Goal: Information Seeking & Learning: Learn about a topic

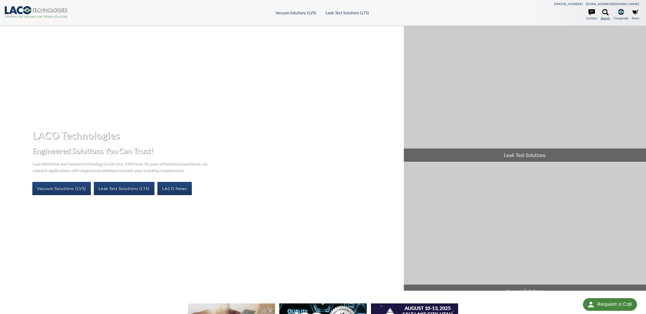
click at [608, 10] on icon at bounding box center [605, 12] width 6 height 6
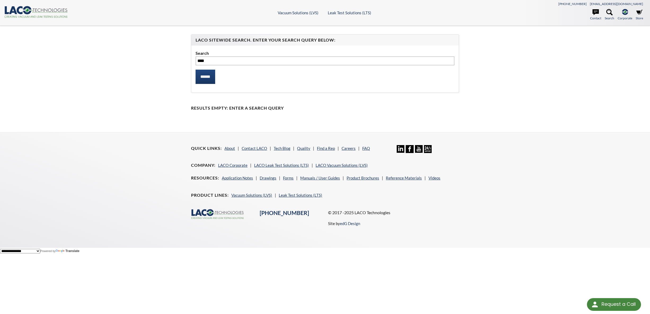
type input "****"
click at [195, 70] on input "******" at bounding box center [205, 77] width 20 height 14
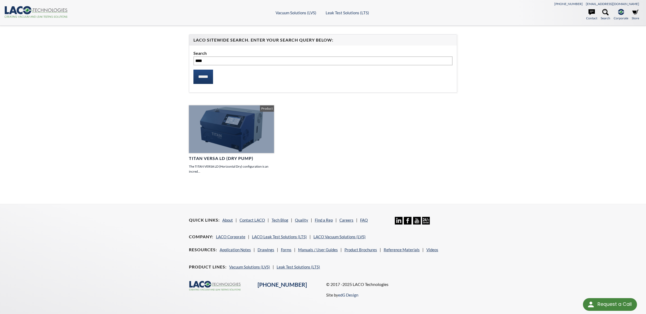
click at [246, 139] on div at bounding box center [231, 129] width 85 height 48
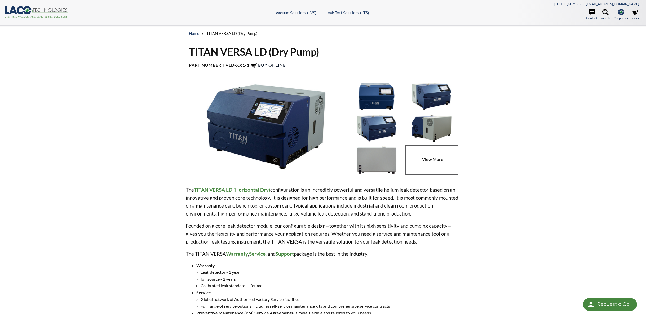
click at [273, 64] on span "Buy Online" at bounding box center [272, 65] width 28 height 5
click at [434, 162] on link at bounding box center [432, 159] width 55 height 29
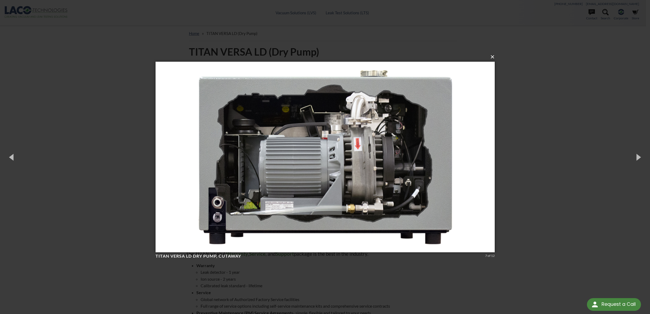
click at [493, 58] on button "×" at bounding box center [326, 57] width 339 height 12
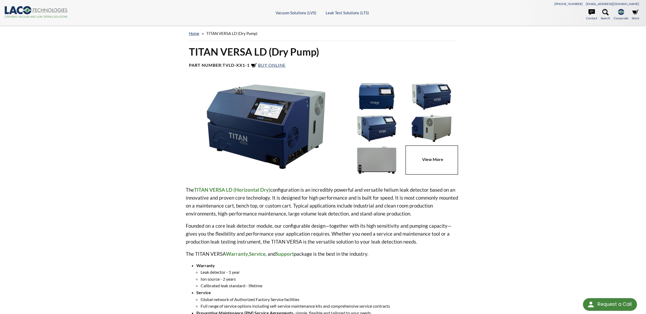
click at [437, 159] on link at bounding box center [432, 159] width 55 height 29
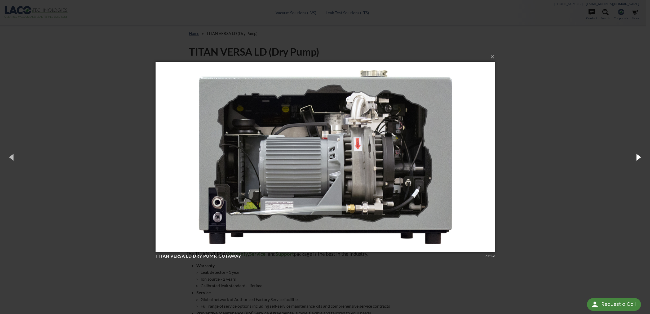
click at [636, 156] on button "button" at bounding box center [638, 157] width 24 height 29
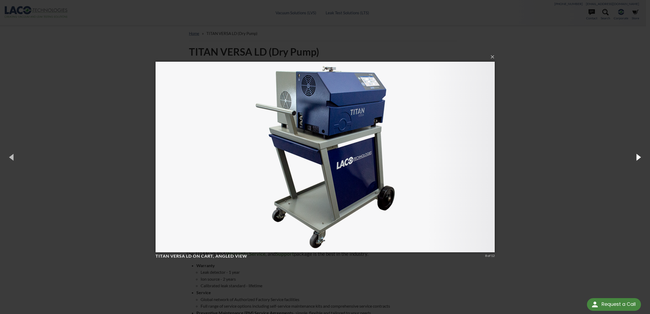
click at [636, 156] on button "button" at bounding box center [638, 157] width 24 height 29
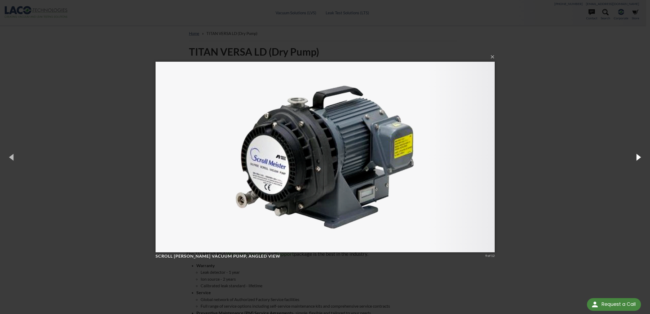
click at [636, 156] on button "button" at bounding box center [638, 157] width 24 height 29
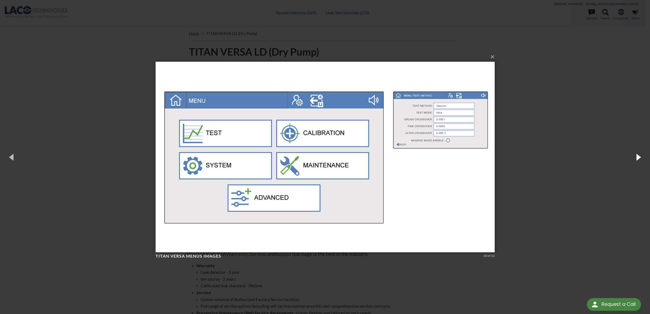
click at [636, 156] on button "button" at bounding box center [638, 157] width 24 height 29
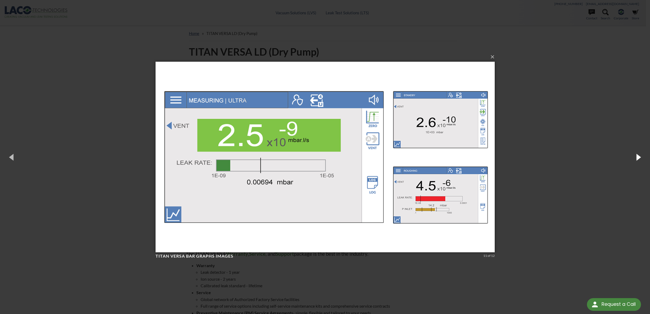
click at [636, 156] on button "button" at bounding box center [638, 157] width 24 height 29
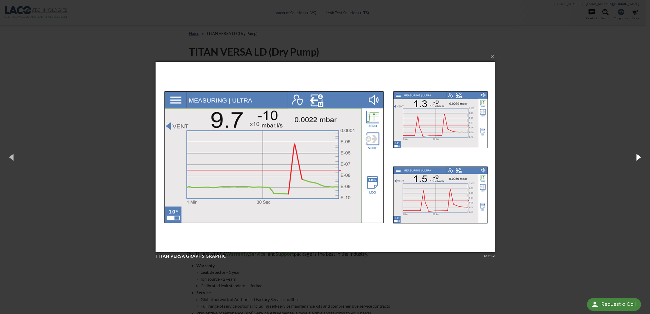
click at [636, 156] on button "button" at bounding box center [638, 157] width 24 height 29
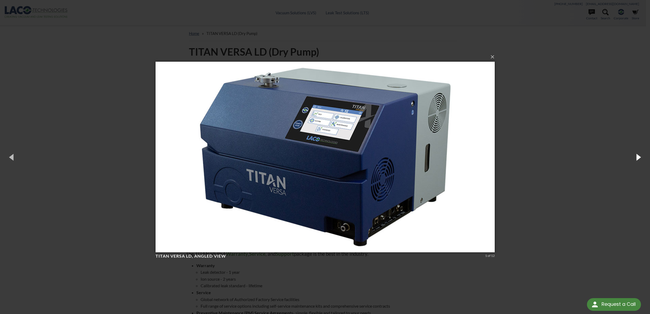
click at [636, 156] on button "button" at bounding box center [638, 157] width 24 height 29
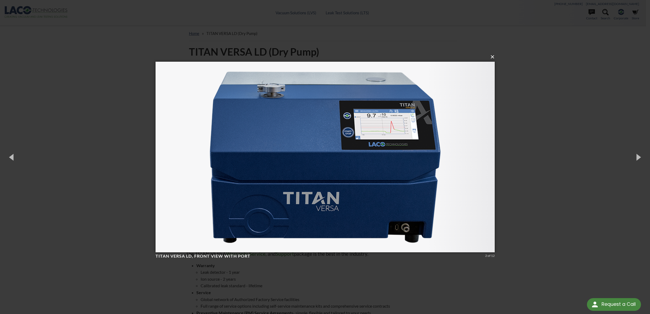
click at [493, 57] on button "×" at bounding box center [326, 57] width 339 height 12
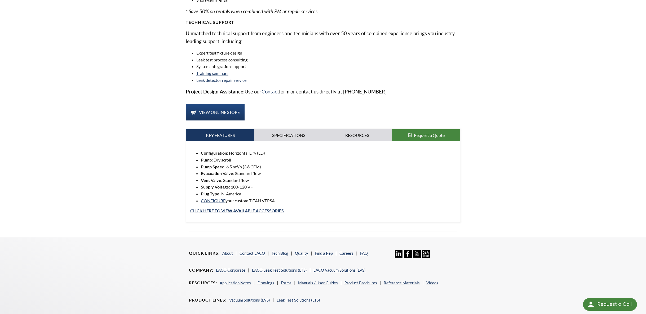
scroll to position [397, 0]
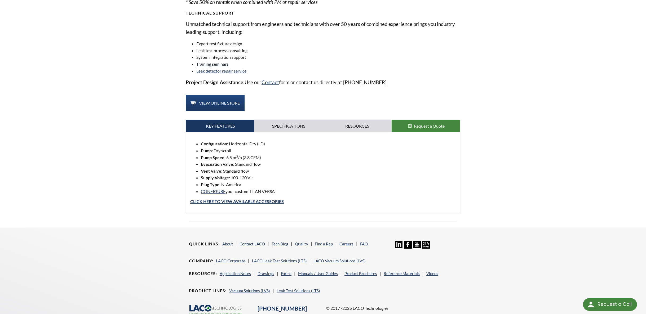
click at [221, 65] on link "Training seminars" at bounding box center [212, 63] width 32 height 5
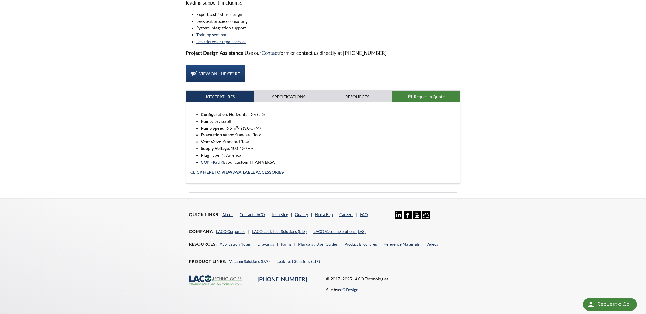
scroll to position [400, 0]
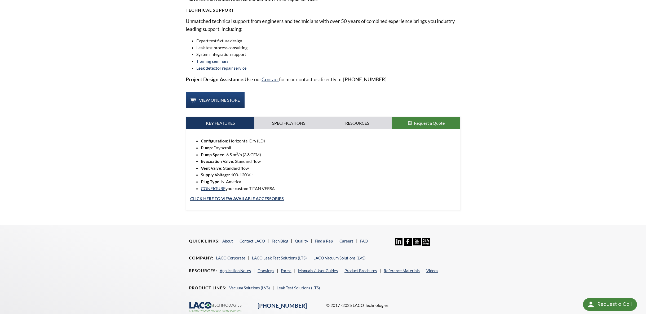
click at [296, 125] on link "Specifications" at bounding box center [288, 123] width 69 height 12
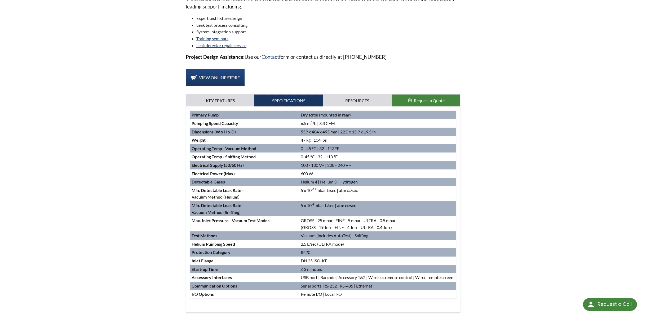
scroll to position [453, 0]
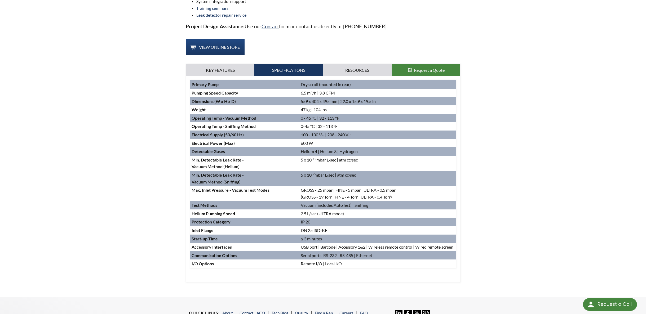
click at [350, 71] on link "Resources" at bounding box center [357, 70] width 69 height 12
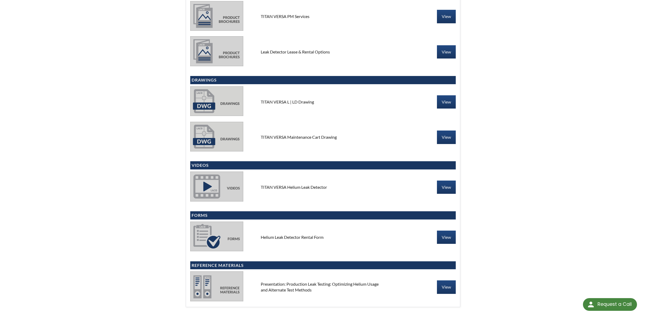
scroll to position [956, 0]
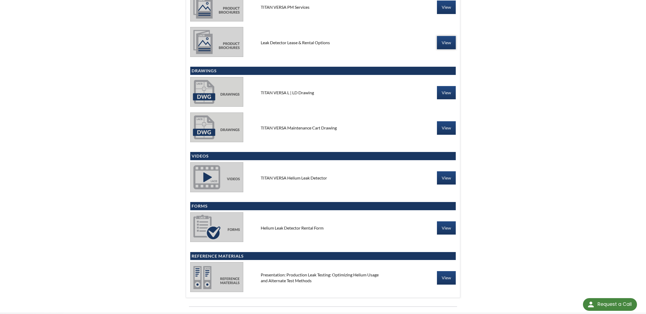
click at [448, 45] on link "View" at bounding box center [446, 42] width 19 height 13
click at [442, 226] on link "View" at bounding box center [446, 227] width 19 height 13
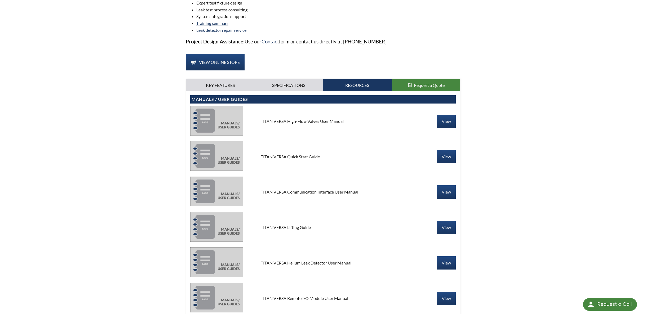
scroll to position [503, 0]
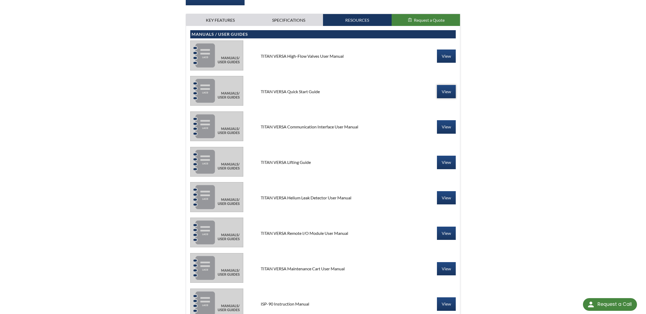
click at [448, 92] on link "View" at bounding box center [446, 91] width 19 height 13
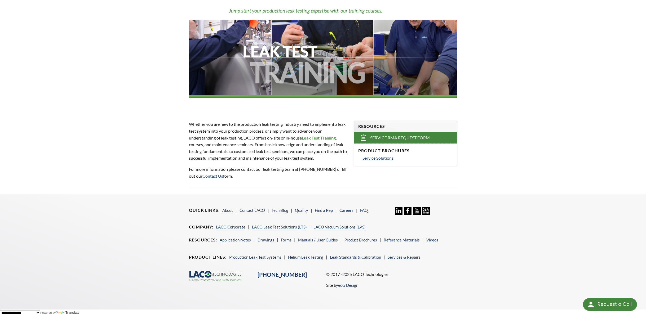
scroll to position [61, 0]
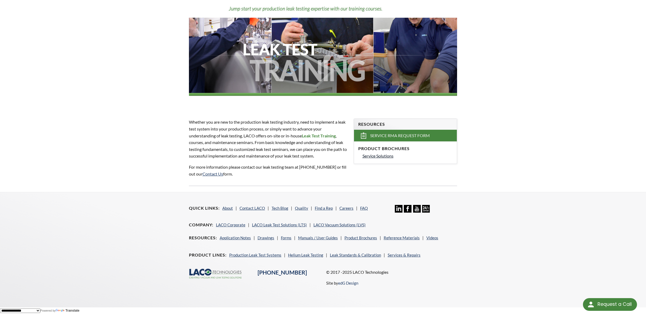
click at [385, 157] on span "Service Solutions" at bounding box center [377, 155] width 31 height 5
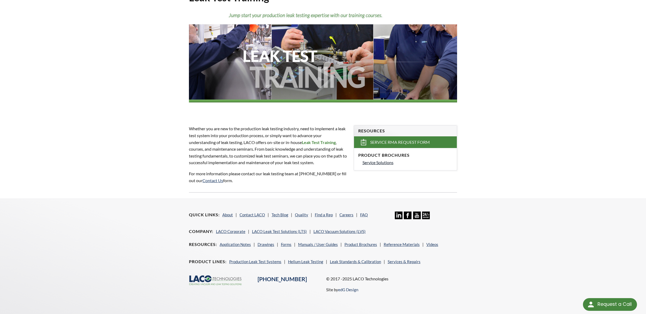
scroll to position [54, 0]
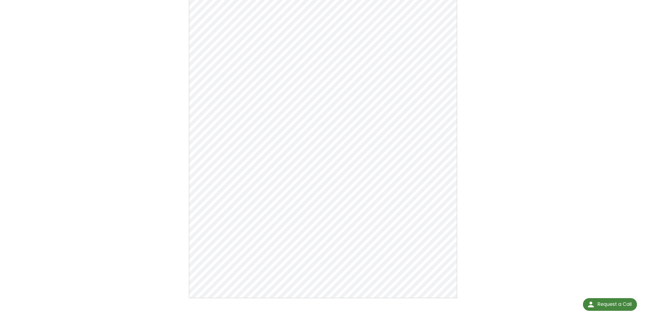
scroll to position [79, 0]
